Goal: Task Accomplishment & Management: Manage account settings

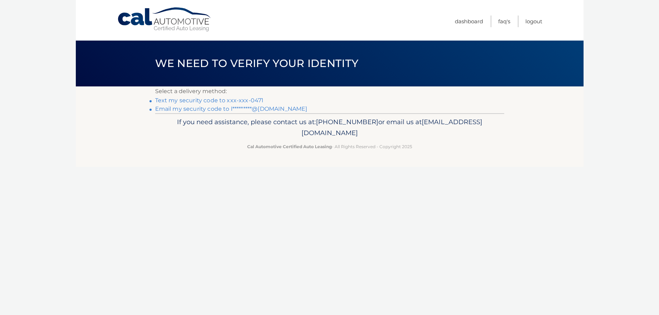
click at [188, 99] on link "Text my security code to xxx-xxx-0471" at bounding box center [209, 100] width 109 height 7
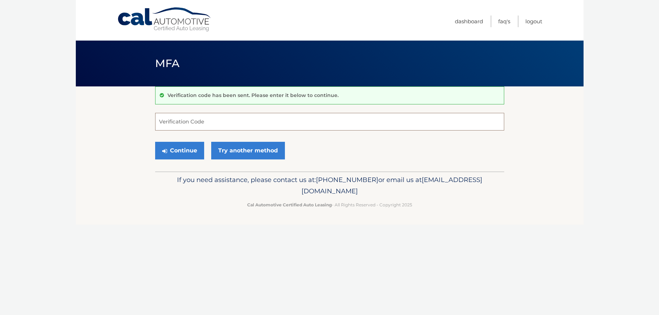
click at [199, 122] on input "Verification Code" at bounding box center [329, 122] width 349 height 18
type input "138225"
click at [155, 142] on button "Continue" at bounding box center [179, 151] width 49 height 18
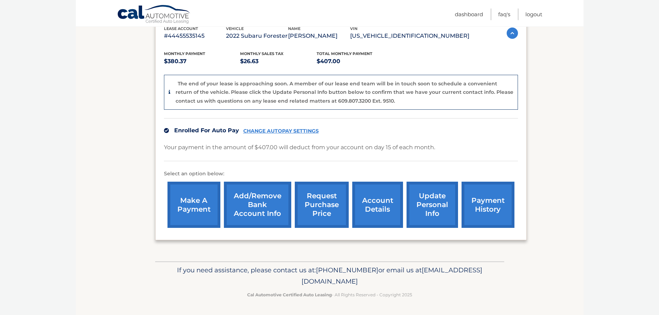
scroll to position [147, 0]
click at [354, 196] on link "account details" at bounding box center [377, 205] width 51 height 46
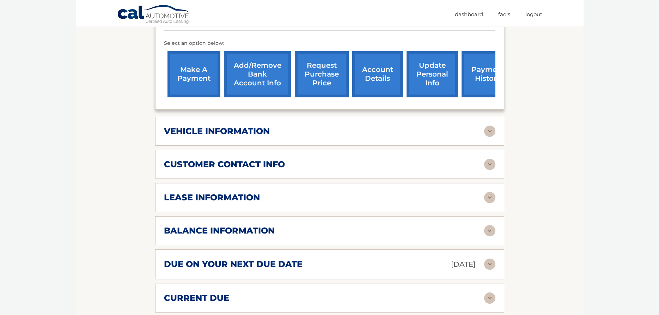
scroll to position [252, 0]
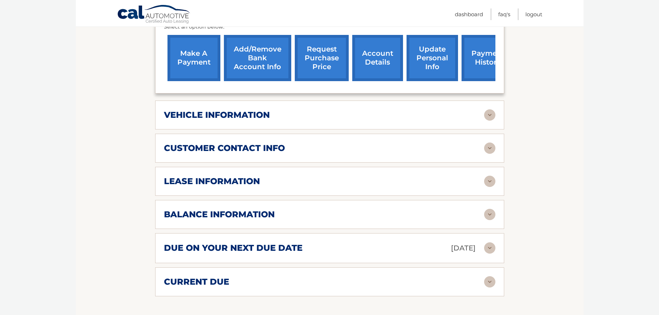
click at [490, 254] on img at bounding box center [489, 247] width 11 height 11
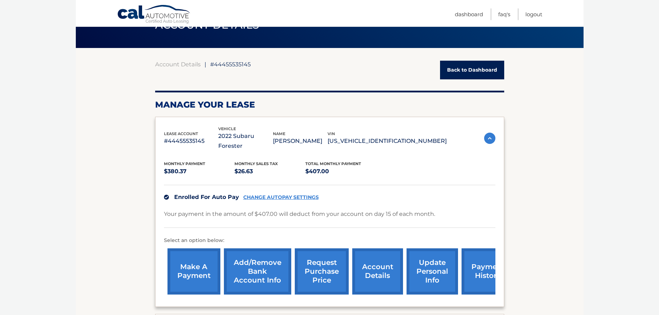
scroll to position [36, 0]
